Goal: Information Seeking & Learning: Check status

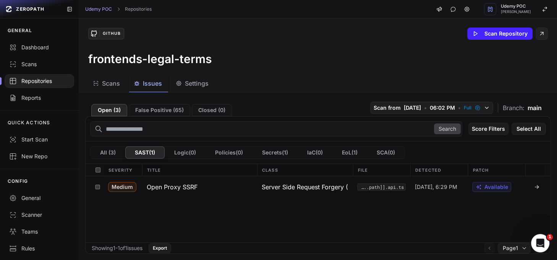
click at [37, 78] on div "Repositories" at bounding box center [39, 81] width 60 height 8
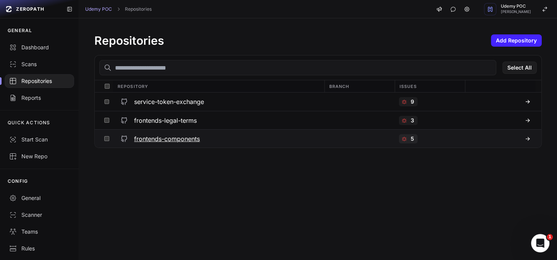
click at [191, 139] on h3 "frontends-components" at bounding box center [167, 138] width 66 height 9
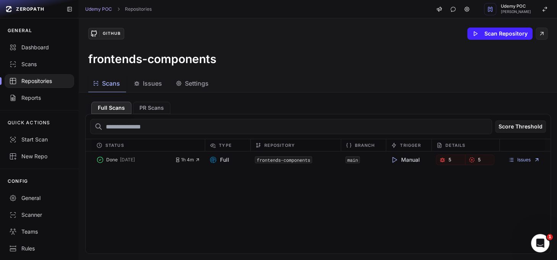
click at [148, 83] on span "Issues" at bounding box center [152, 83] width 19 height 9
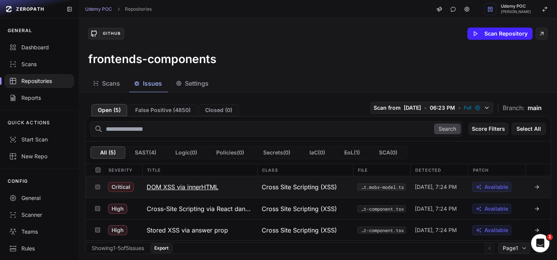
click at [534, 185] on icon at bounding box center [537, 187] width 6 height 6
click at [534, 184] on icon at bounding box center [537, 187] width 6 height 6
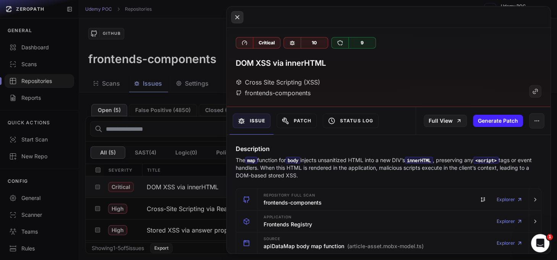
click at [238, 15] on icon at bounding box center [236, 16] width 3 height 3
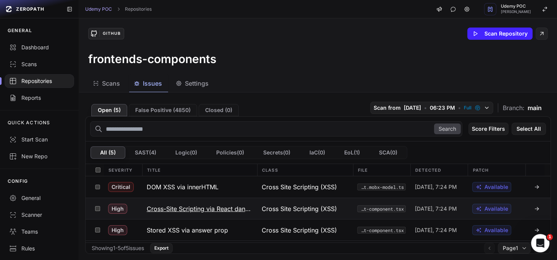
click at [534, 207] on icon at bounding box center [537, 209] width 6 height 6
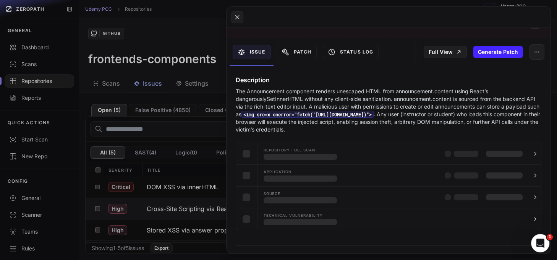
scroll to position [61, 0]
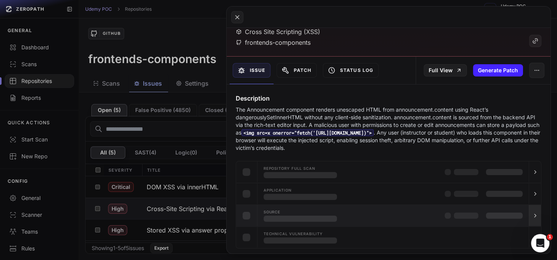
click at [533, 213] on icon "button" at bounding box center [536, 216] width 6 height 6
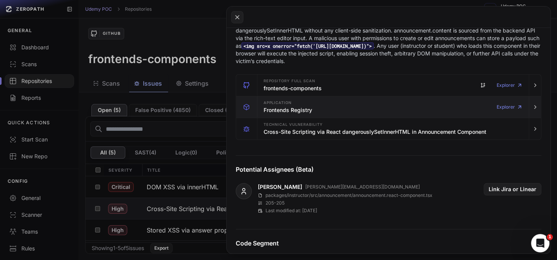
scroll to position [140, 0]
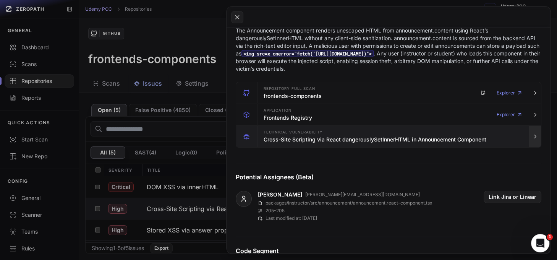
click at [533, 135] on icon "button" at bounding box center [536, 136] width 6 height 6
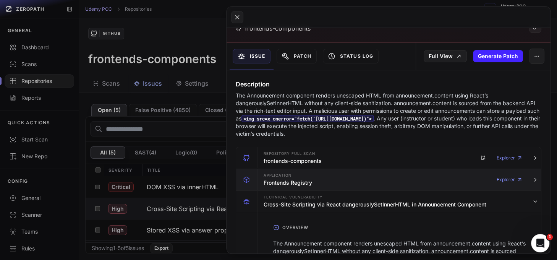
scroll to position [69, 0]
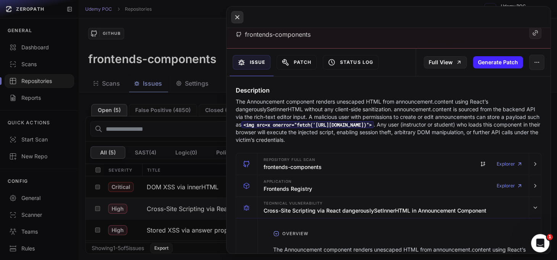
click at [240, 17] on icon at bounding box center [237, 17] width 7 height 9
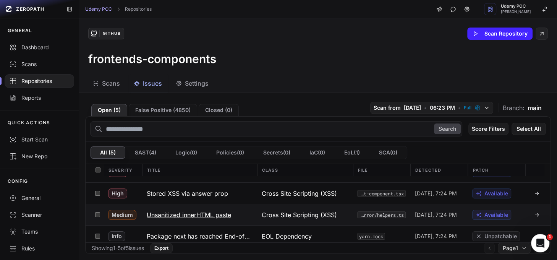
scroll to position [39, 0]
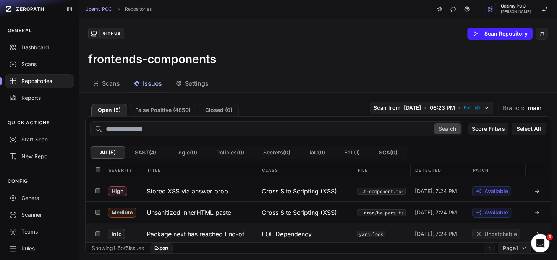
click at [538, 232] on icon at bounding box center [539, 233] width 2 height 2
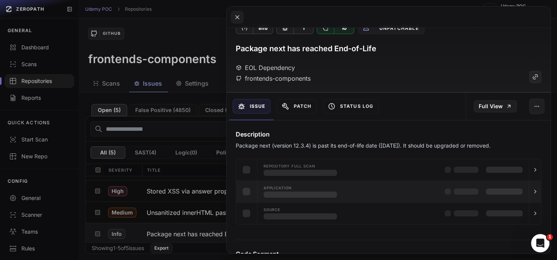
scroll to position [15, 0]
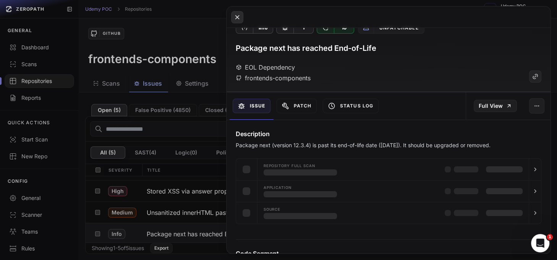
click at [242, 15] on button at bounding box center [237, 17] width 12 height 12
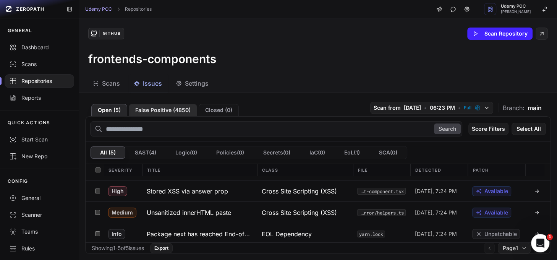
click at [171, 114] on button "False Positive ( 4850 )" at bounding box center [163, 110] width 68 height 12
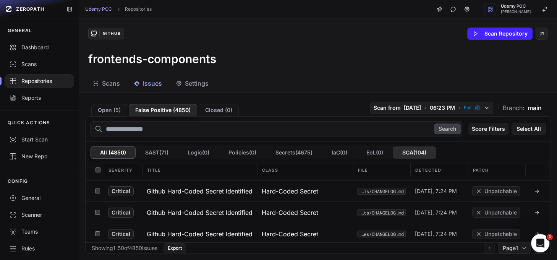
click at [416, 151] on button "SCA ( 104 )" at bounding box center [414, 152] width 43 height 12
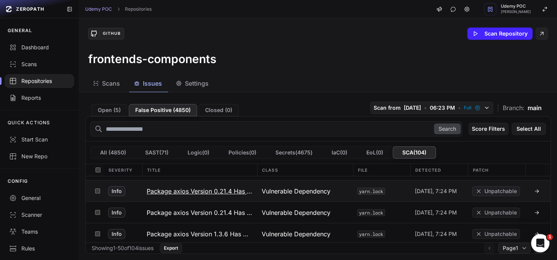
click at [534, 188] on icon at bounding box center [537, 191] width 6 height 6
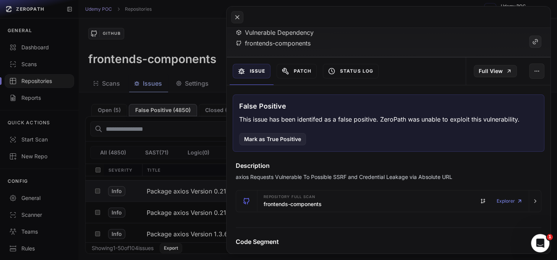
scroll to position [49, 0]
click at [237, 17] on icon at bounding box center [237, 17] width 7 height 9
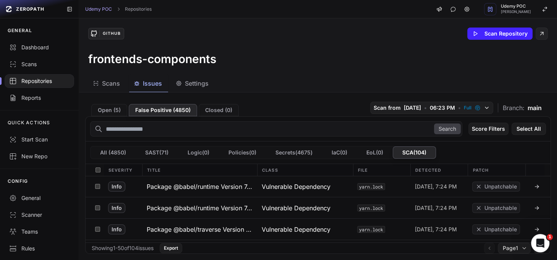
scroll to position [286, 0]
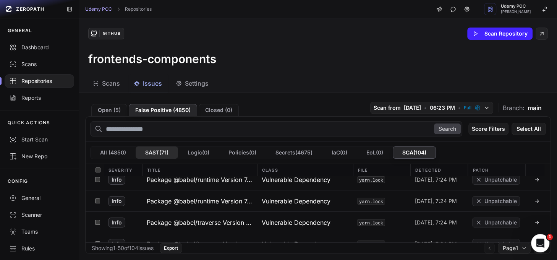
click at [156, 149] on button "SAST ( 71 )" at bounding box center [157, 152] width 42 height 12
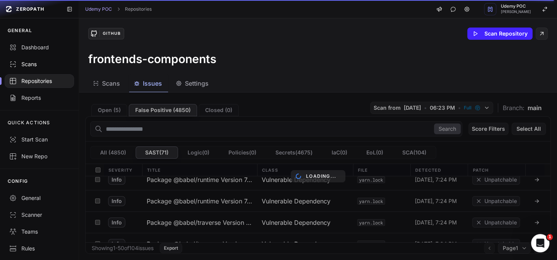
click at [35, 66] on div "Scans" at bounding box center [39, 64] width 60 height 8
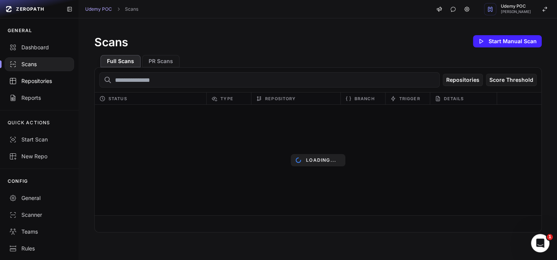
click at [51, 80] on div "Repositories" at bounding box center [39, 81] width 60 height 8
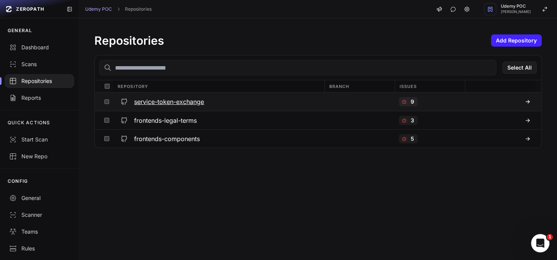
click at [163, 102] on h3 "service-token-exchange" at bounding box center [169, 101] width 70 height 9
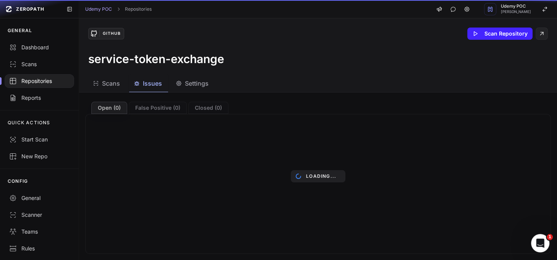
click at [148, 86] on span "Issues" at bounding box center [152, 83] width 19 height 9
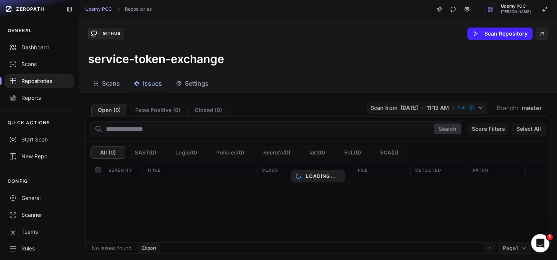
click at [161, 107] on div "Loading..." at bounding box center [318, 176] width 478 height 167
click at [161, 110] on div "Loading..." at bounding box center [318, 176] width 478 height 167
click at [544, 241] on icon "Open Intercom Messenger" at bounding box center [539, 242] width 13 height 13
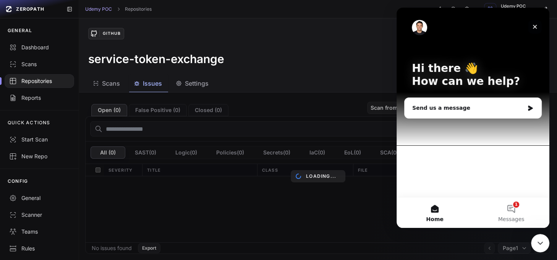
click at [536, 26] on icon "Close" at bounding box center [535, 27] width 6 height 6
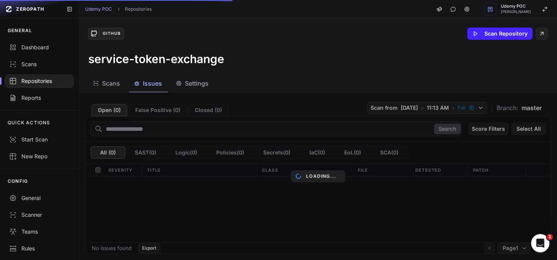
click at [392, 153] on div "Loading..." at bounding box center [318, 176] width 478 height 167
